Goal: Navigation & Orientation: Go to known website

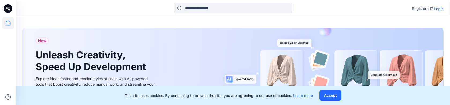
drag, startPoint x: 81, startPoint y: 21, endPoint x: 81, endPoint y: 13, distance: 7.2
click at [132, 16] on div "Registered? Login" at bounding box center [233, 8] width 434 height 17
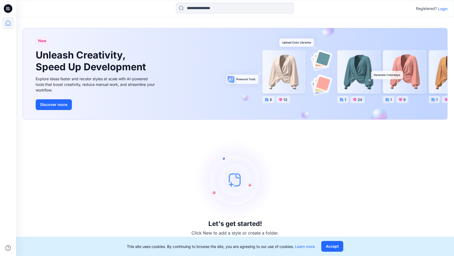
click at [440, 9] on p "Login" at bounding box center [443, 9] width 10 height 6
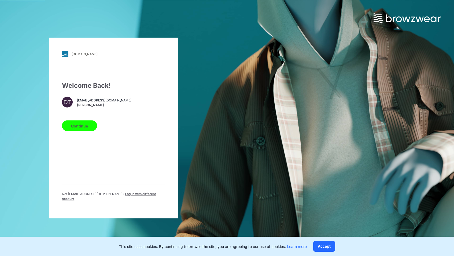
click at [87, 125] on button "Continue" at bounding box center [79, 125] width 35 height 11
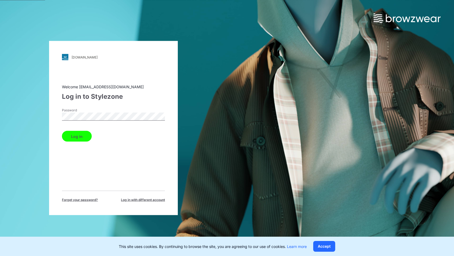
click at [85, 139] on button "Log in" at bounding box center [77, 136] width 30 height 11
